Goal: Find specific page/section: Find specific page/section

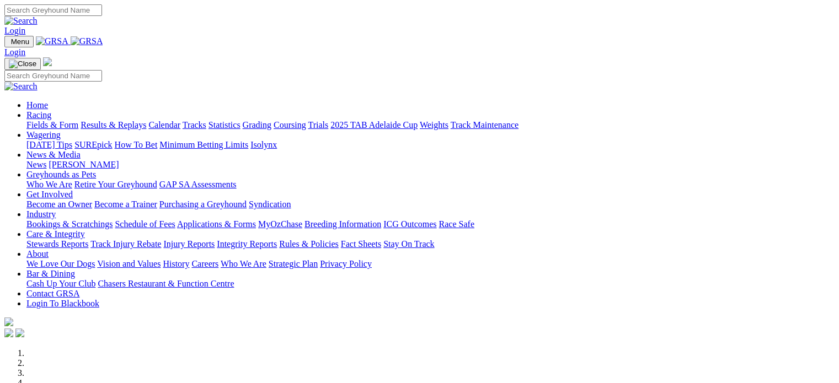
click at [25, 26] on link "Login" at bounding box center [14, 30] width 21 height 9
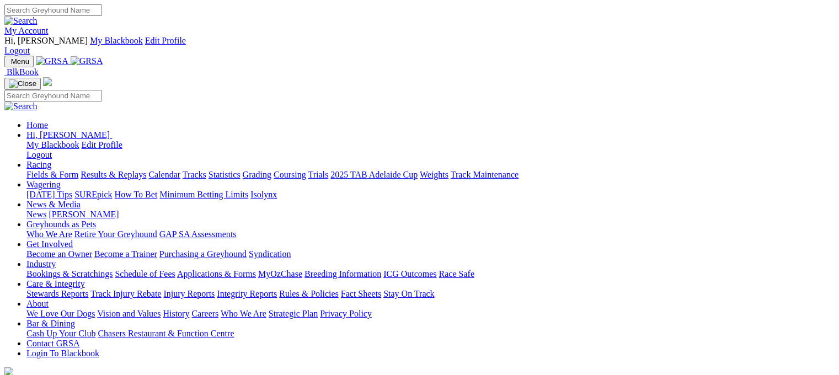
click at [180, 170] on link "Calendar" at bounding box center [164, 174] width 32 height 9
